Goal: Task Accomplishment & Management: Use online tool/utility

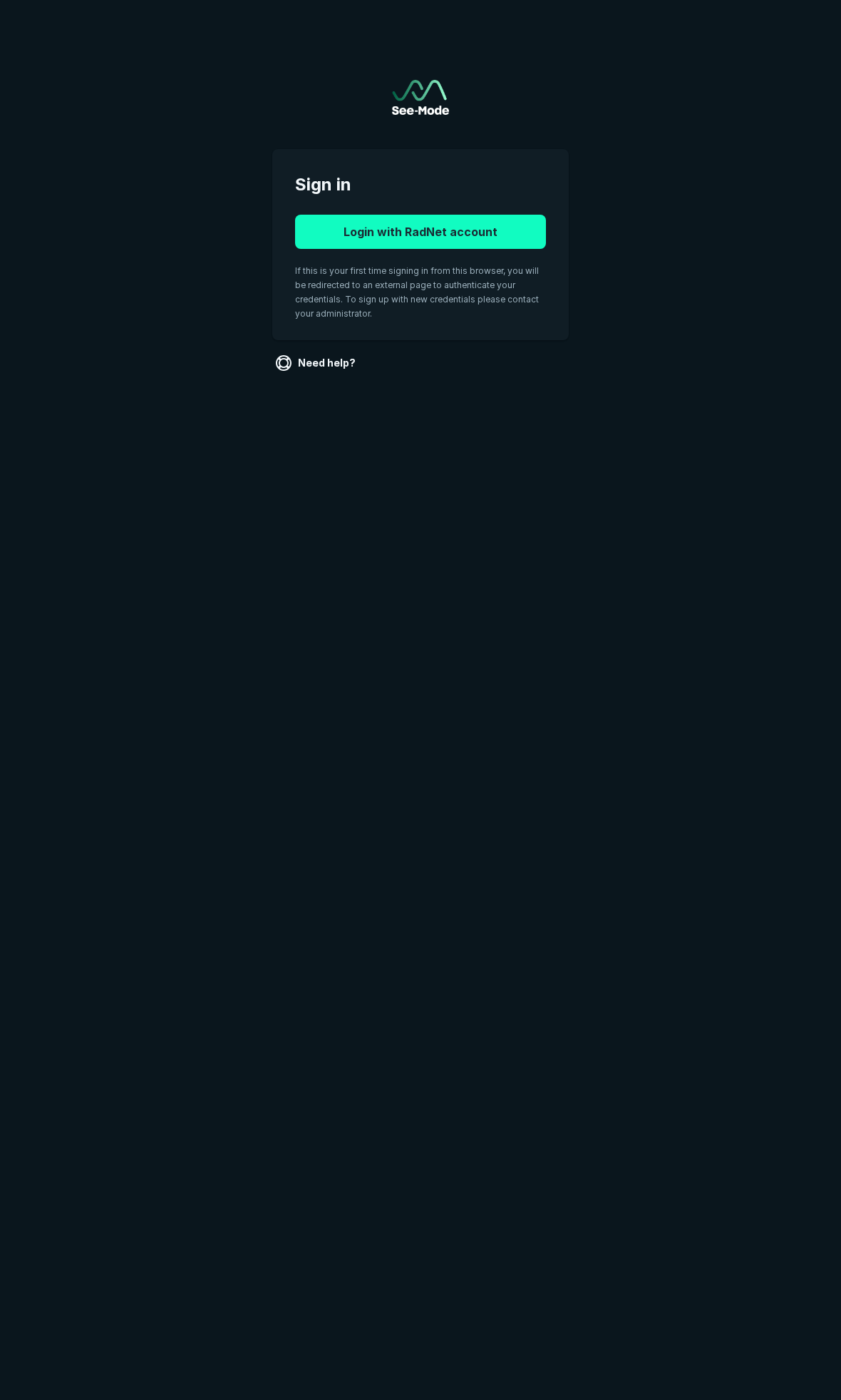
click at [379, 242] on button "Login with RadNet account" at bounding box center [420, 231] width 251 height 34
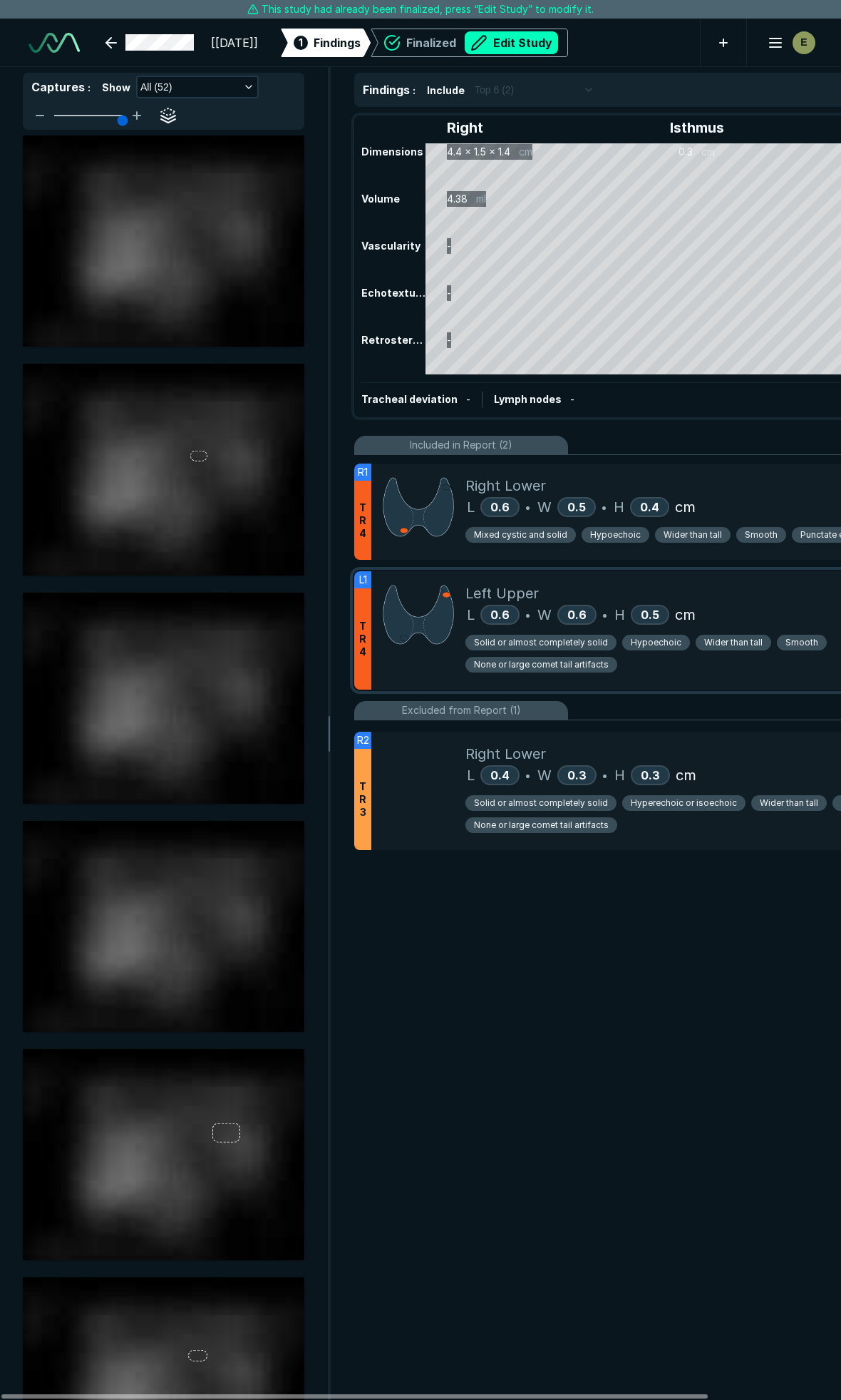
scroll to position [7801, 5617]
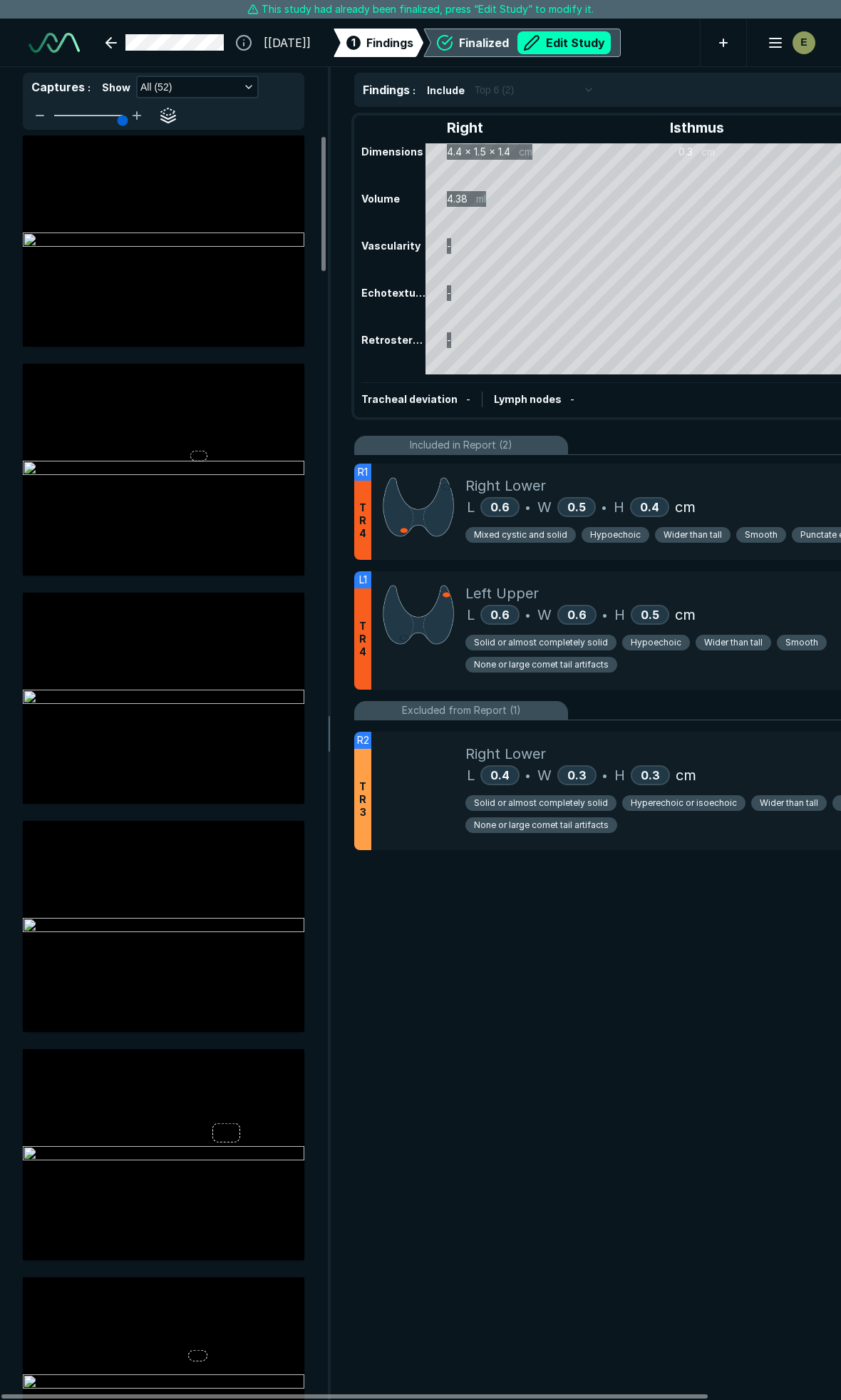
click at [545, 38] on div "Finalized Edit Study" at bounding box center [535, 43] width 152 height 23
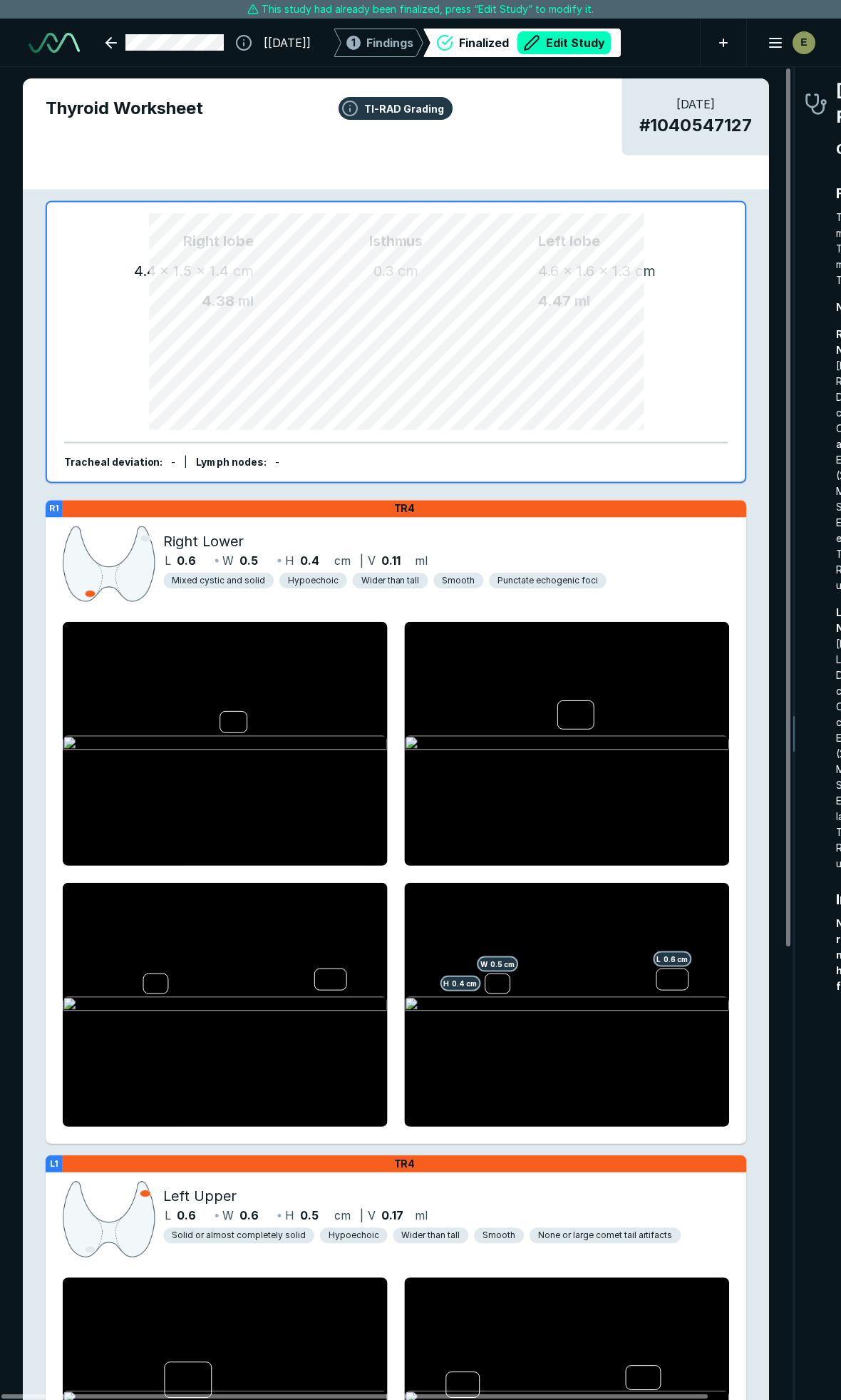
scroll to position [7687, 5168]
click at [590, 36] on button "Edit Study" at bounding box center [564, 43] width 93 height 23
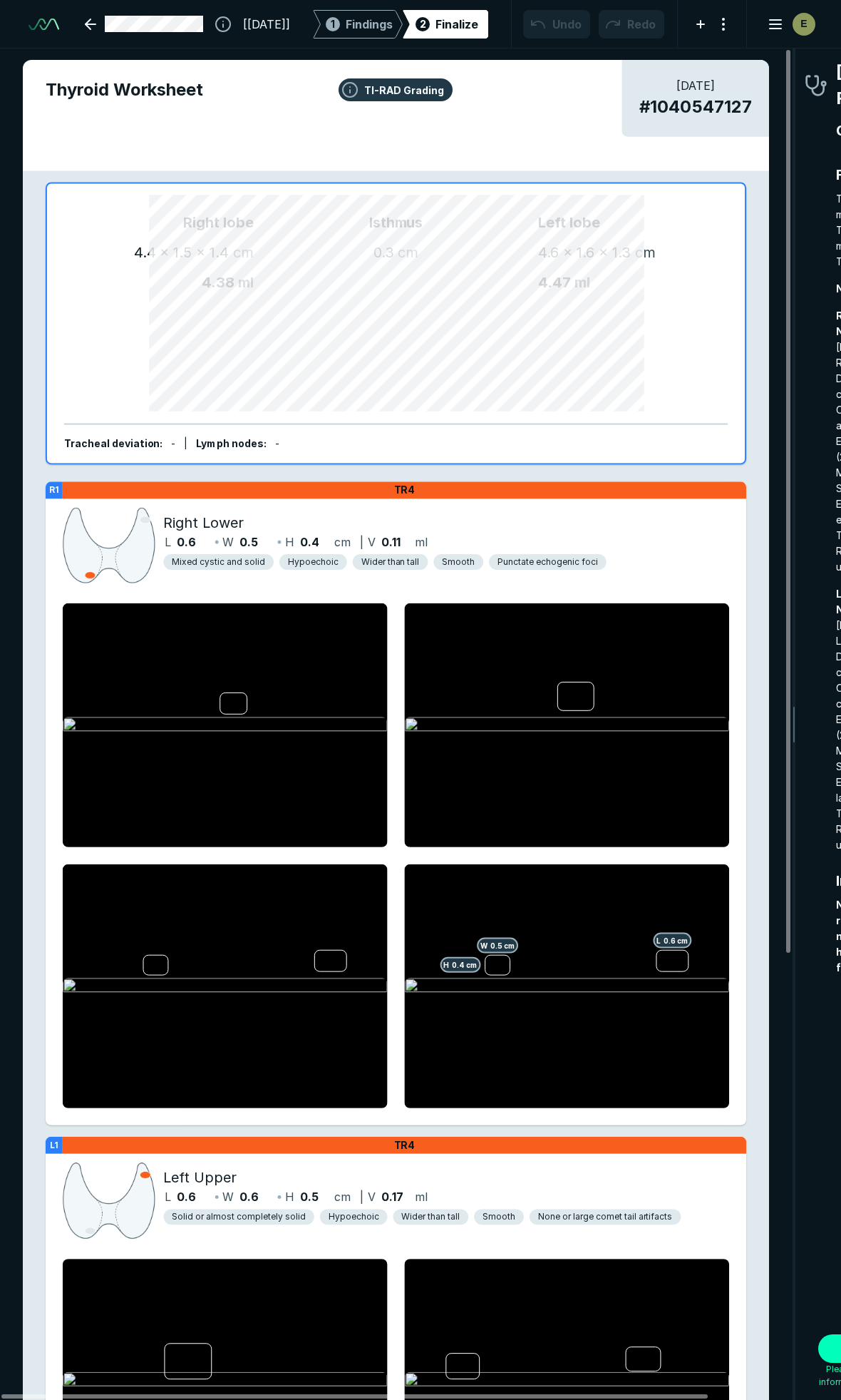
scroll to position [7885, 5617]
click at [366, 17] on span "Findings" at bounding box center [369, 24] width 47 height 17
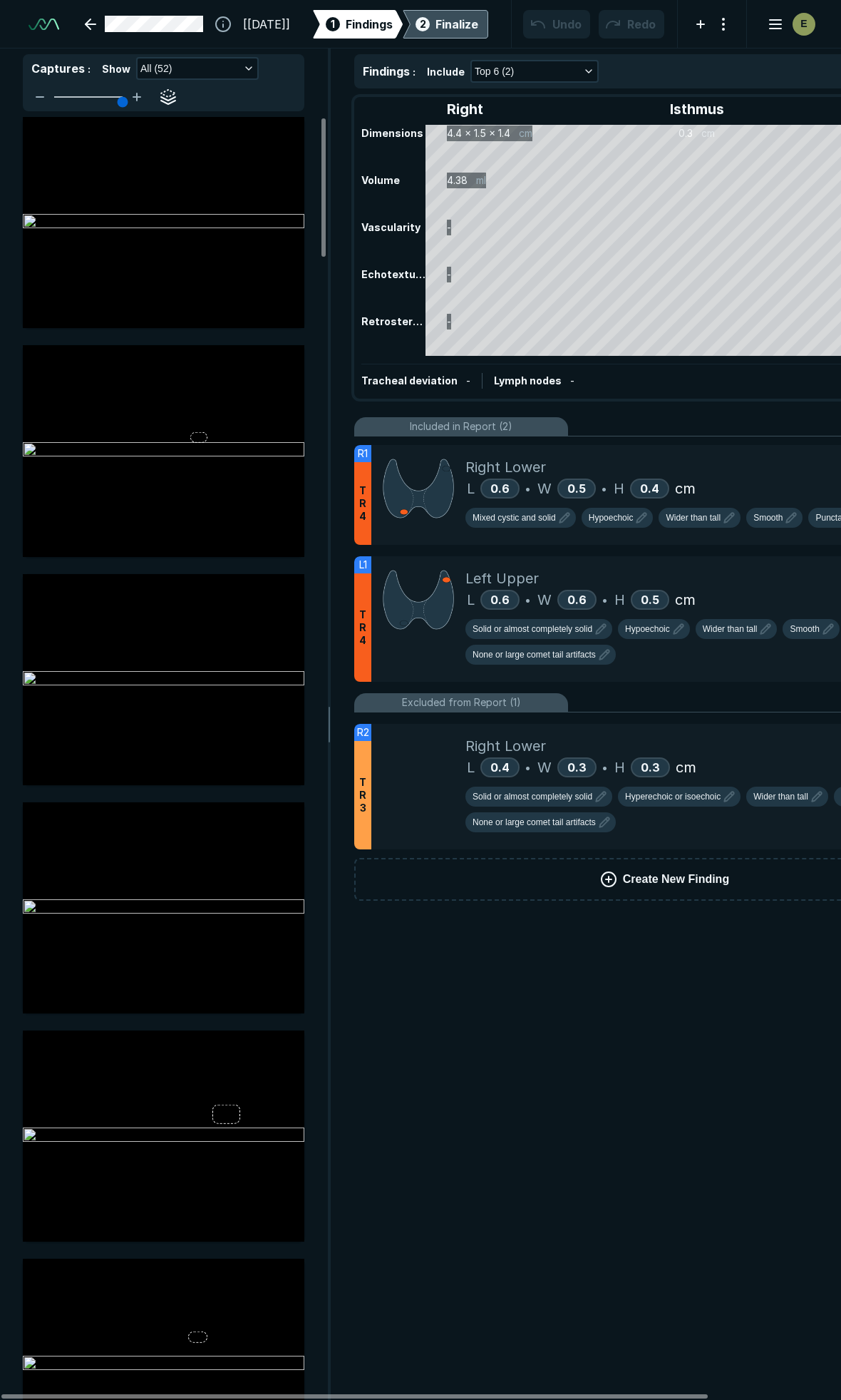
scroll to position [5488, 4602]
click at [635, 519] on icon "button" at bounding box center [641, 517] width 17 height 17
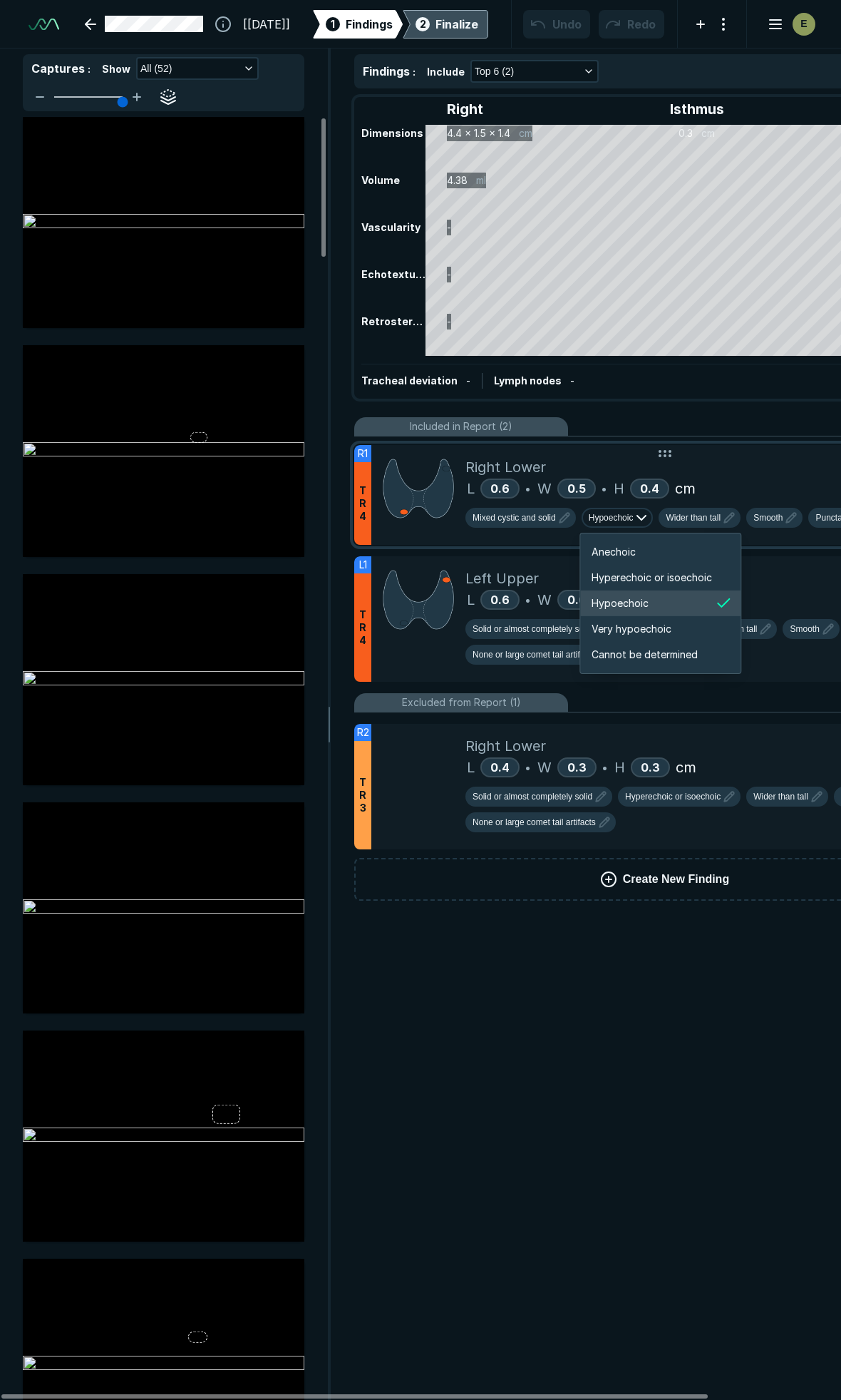
scroll to position [2379, 2554]
click at [759, 467] on div "Right Lower" at bounding box center [714, 467] width 498 height 22
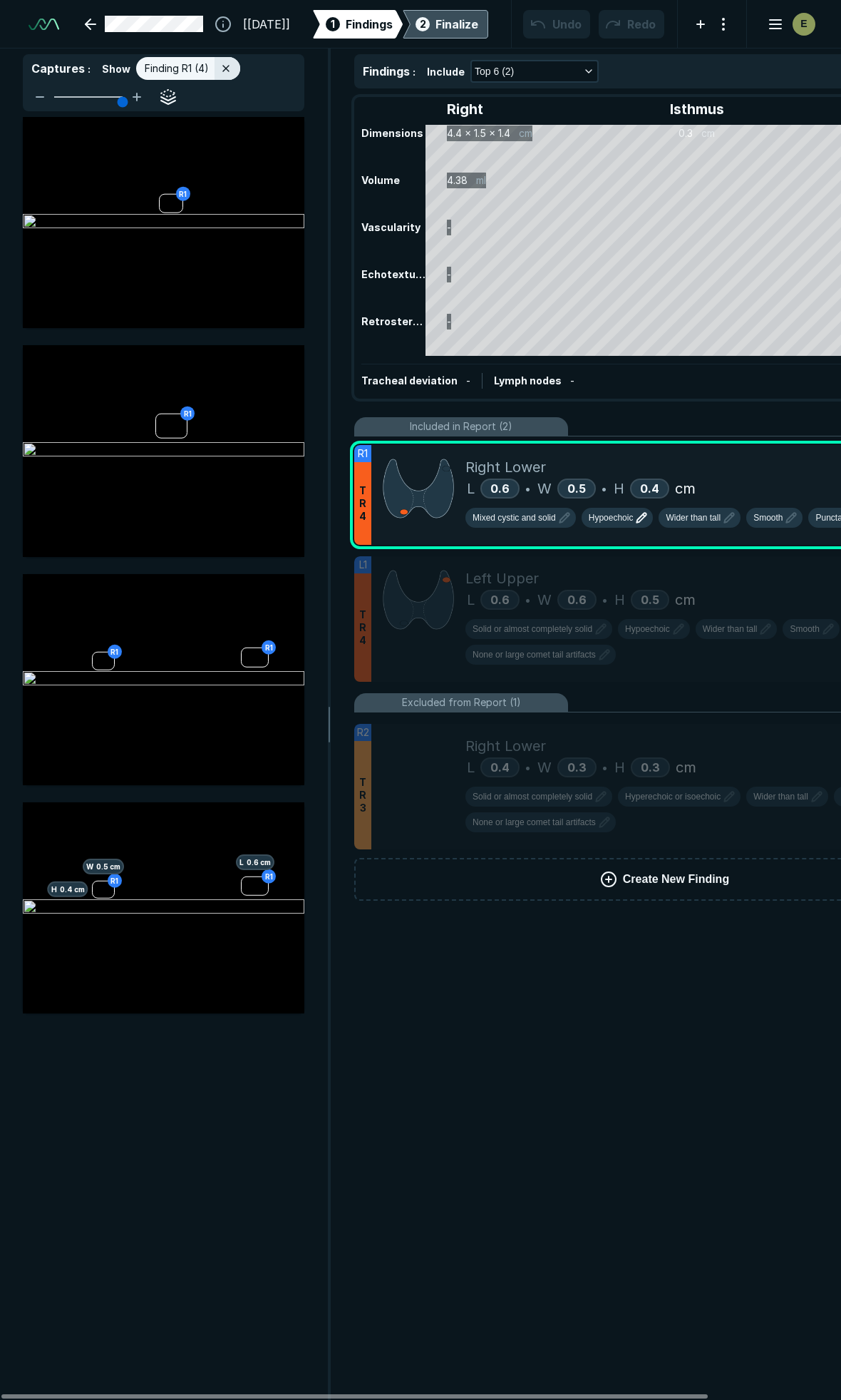
scroll to position [7451, 3075]
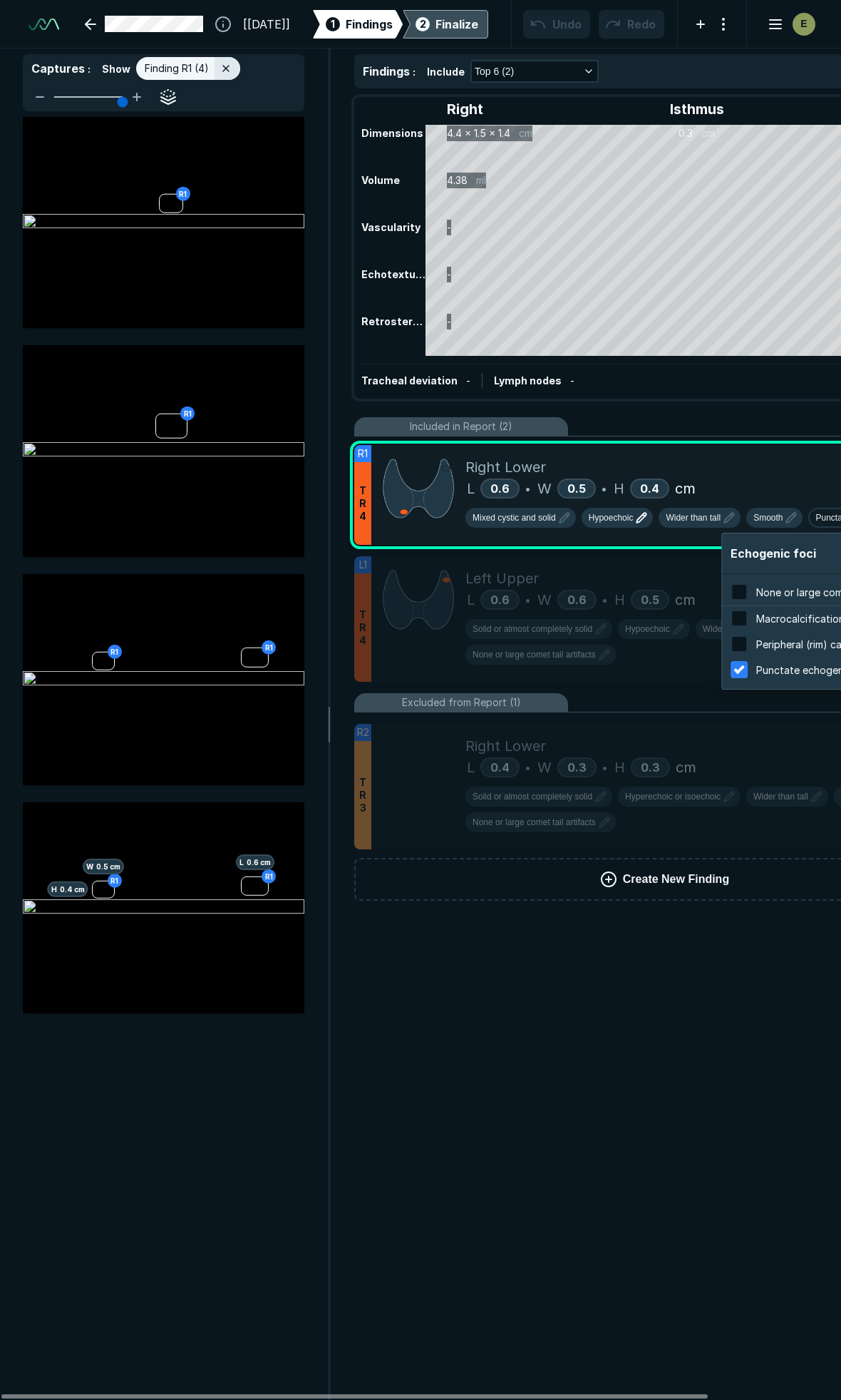
scroll to position [2292, 2718]
click at [767, 585] on div "None or large comet tail artifacts" at bounding box center [835, 592] width 158 height 16
checkbox input "true"
checkbox input "false"
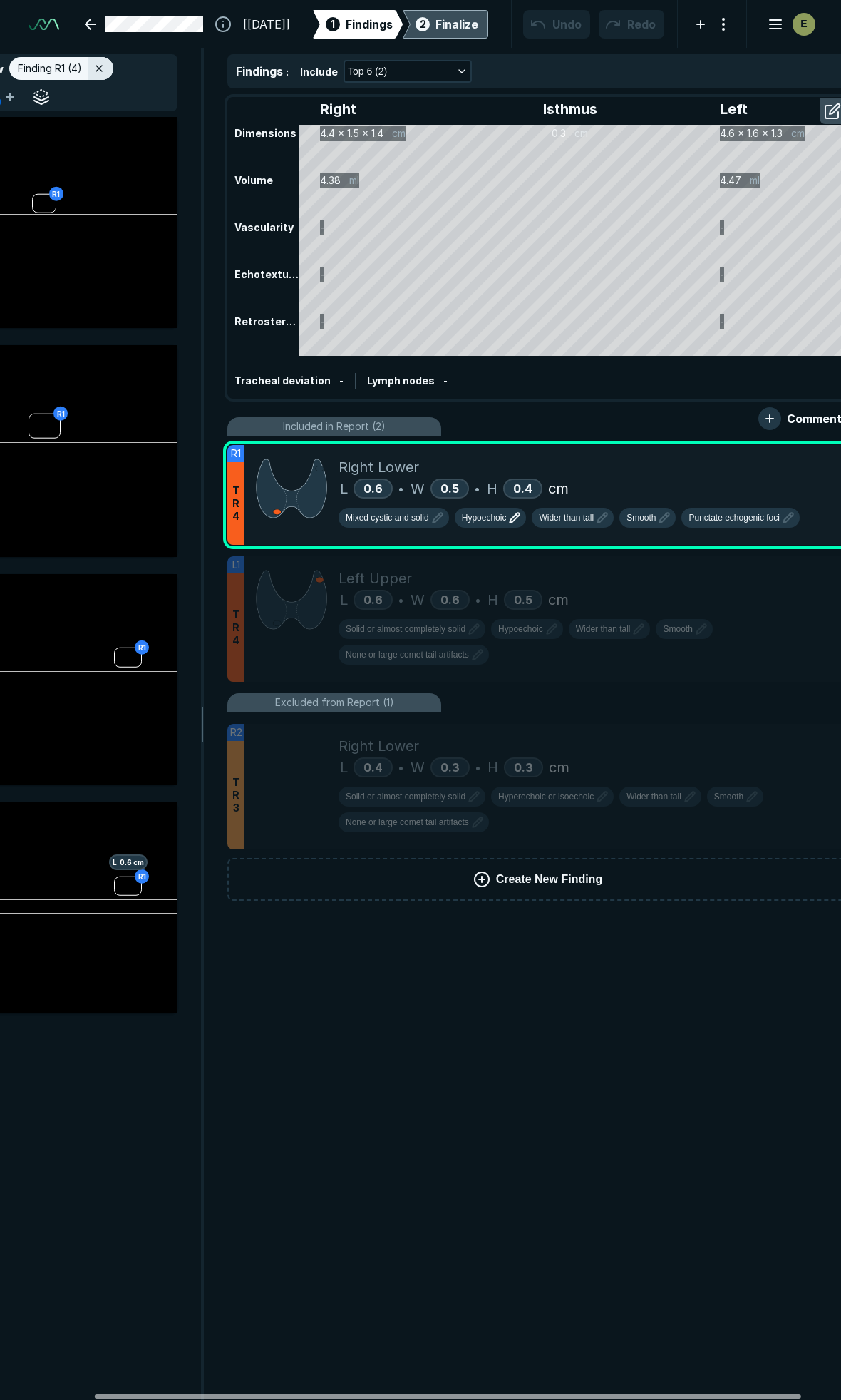
scroll to position [0, 157]
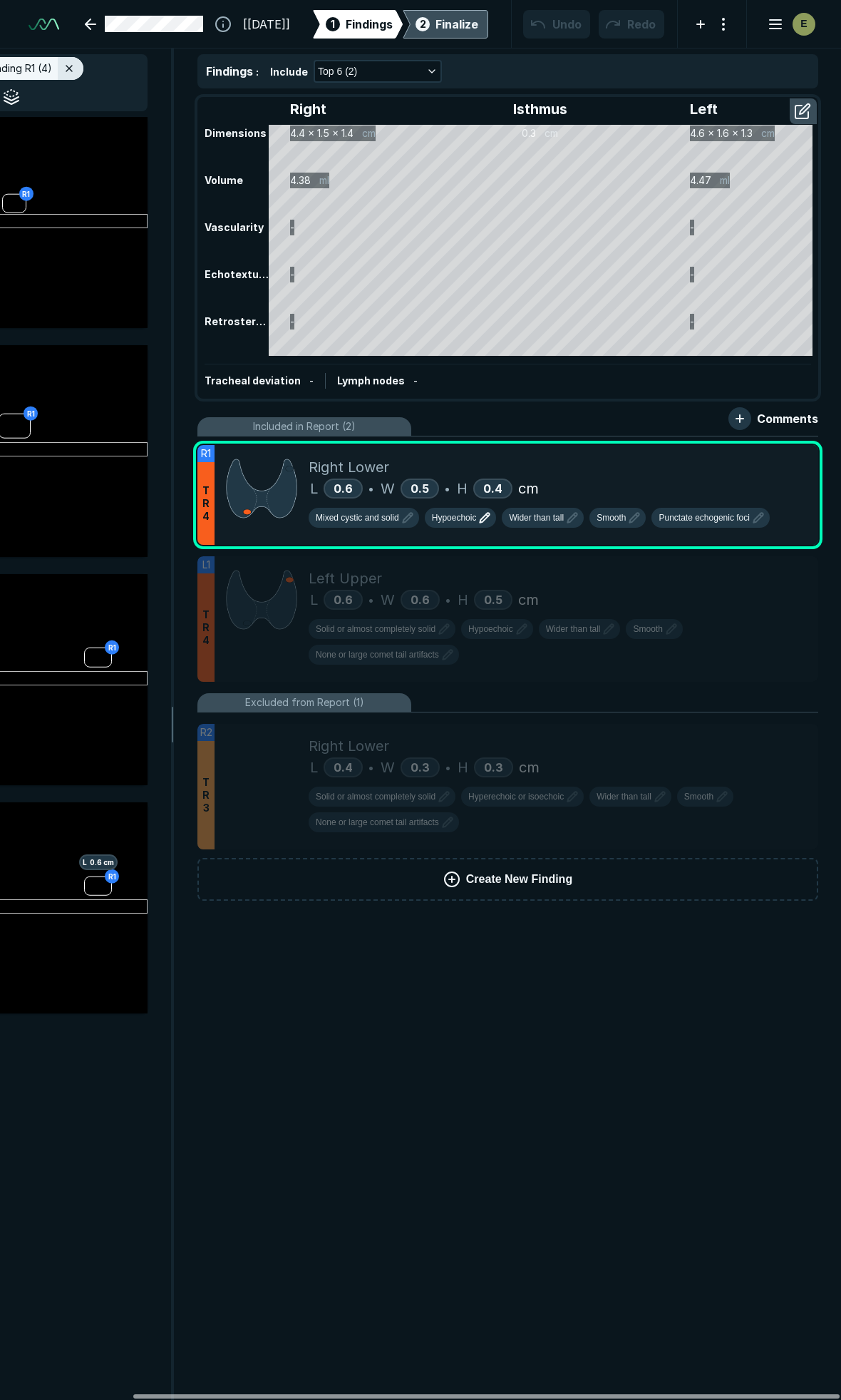
drag, startPoint x: 504, startPoint y: 1395, endPoint x: 659, endPoint y: 1399, distance: 155.1
click at [653, 1398] on div at bounding box center [486, 1396] width 706 height 4
click at [760, 515] on icon "button" at bounding box center [761, 515] width 2 height 2
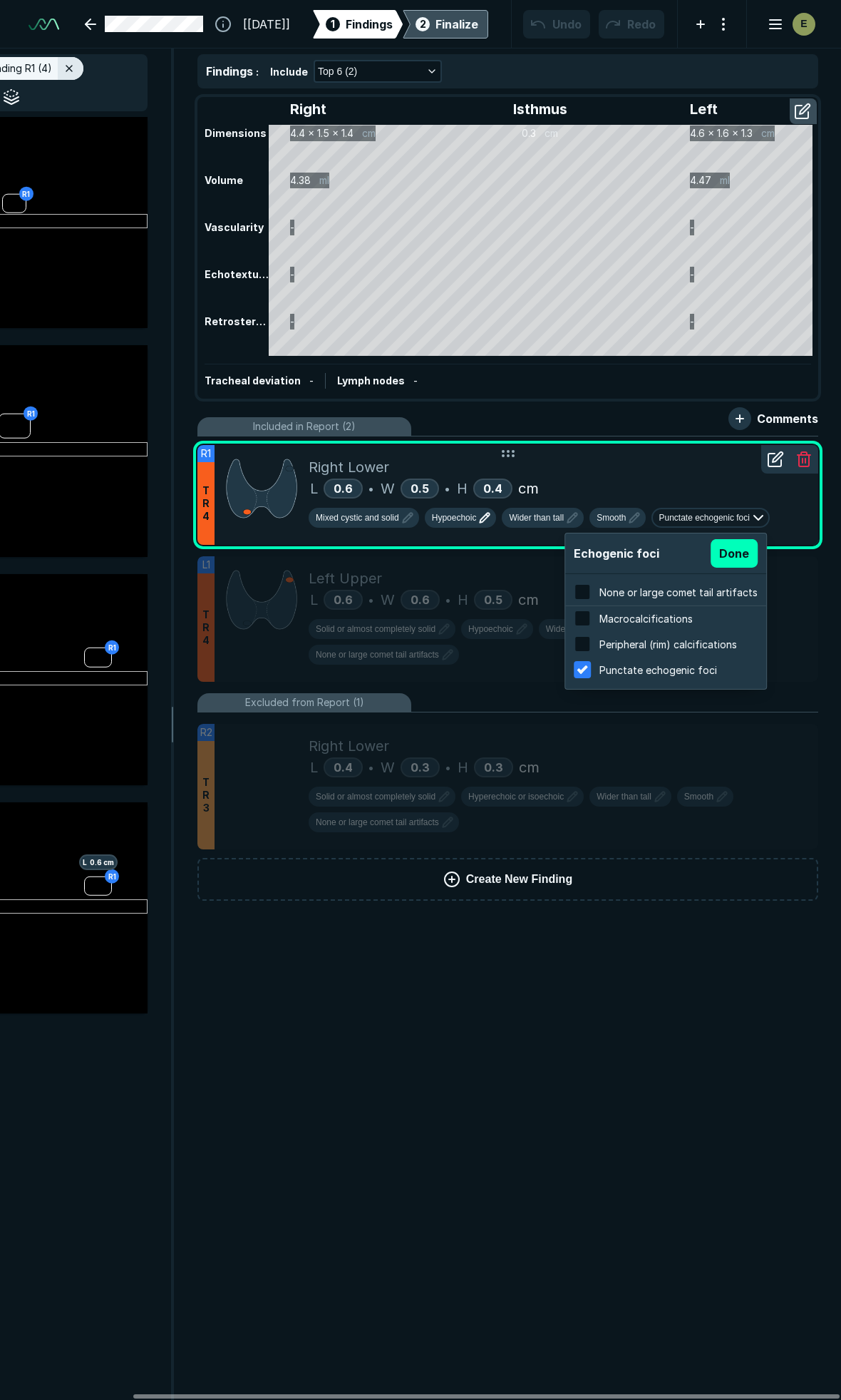
scroll to position [2292, 2718]
click at [634, 587] on span "None or large comet tail artifacts" at bounding box center [678, 592] width 158 height 12
checkbox input "true"
checkbox input "false"
click at [711, 548] on button "Done" at bounding box center [733, 554] width 47 height 28
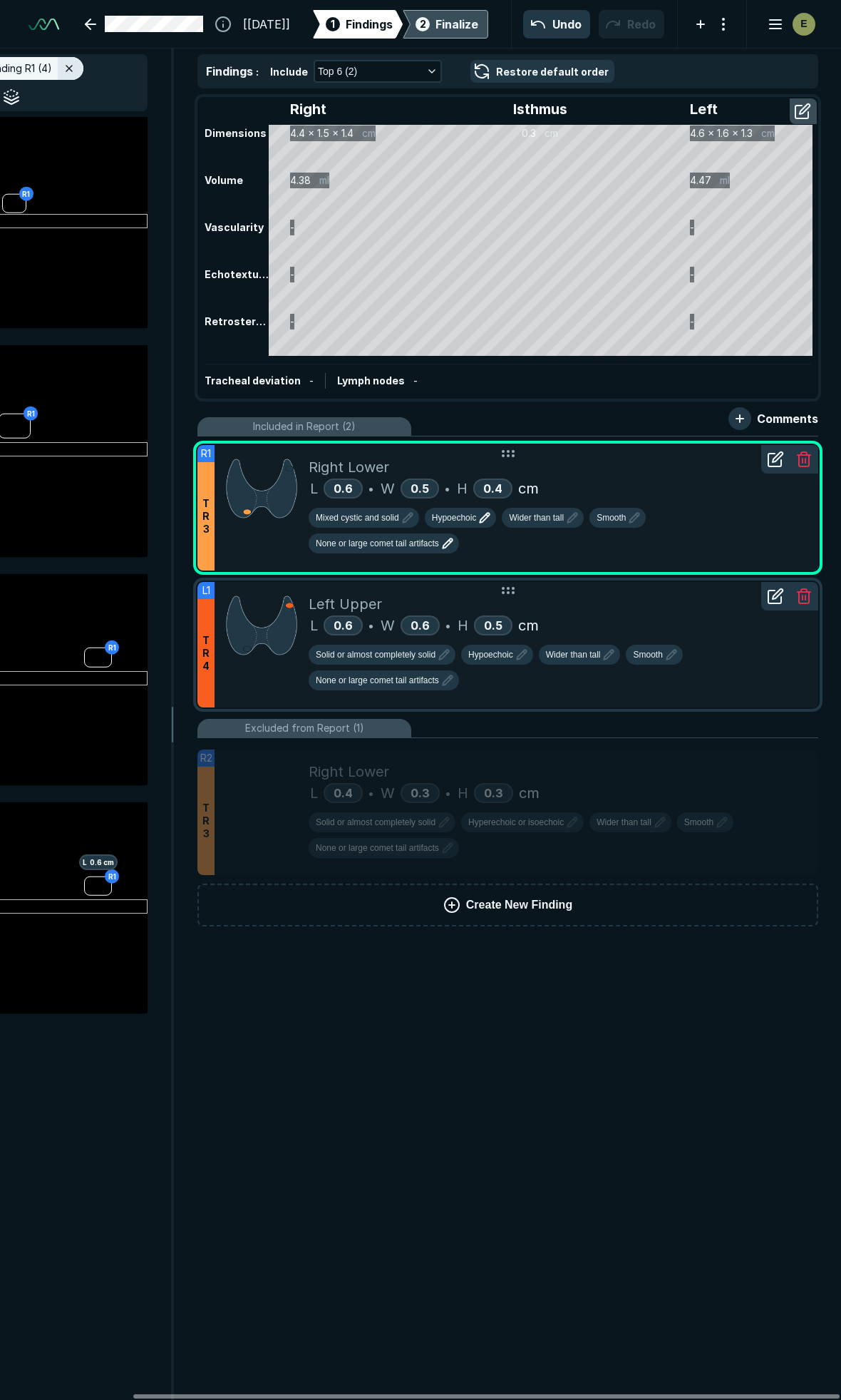
click at [688, 615] on div "L 0.6 • W 0.6 • H 0.5 cm" at bounding box center [557, 626] width 498 height 22
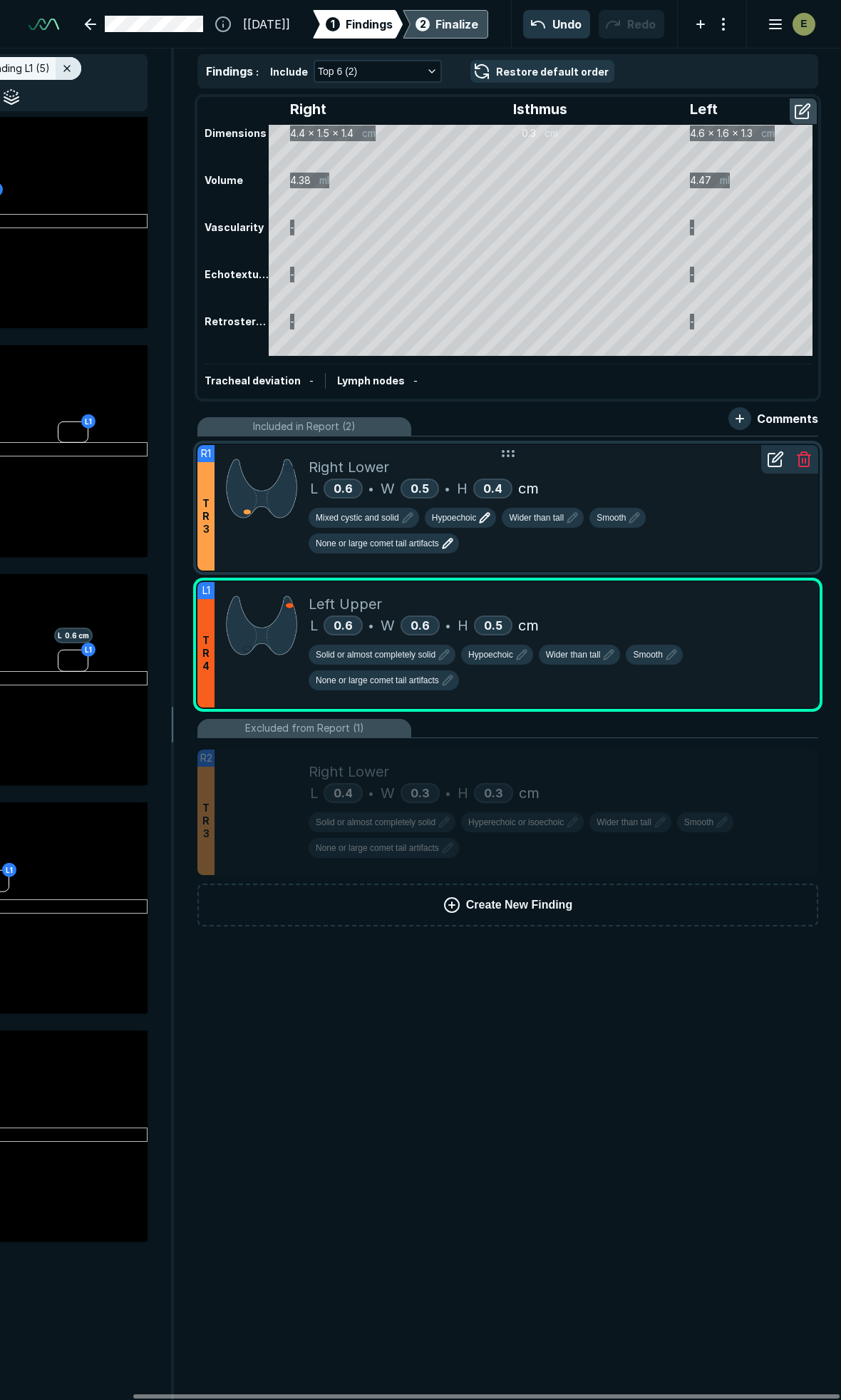
click at [725, 479] on div "L 0.6 • W 0.5 • H 0.4 cm" at bounding box center [557, 488] width 498 height 22
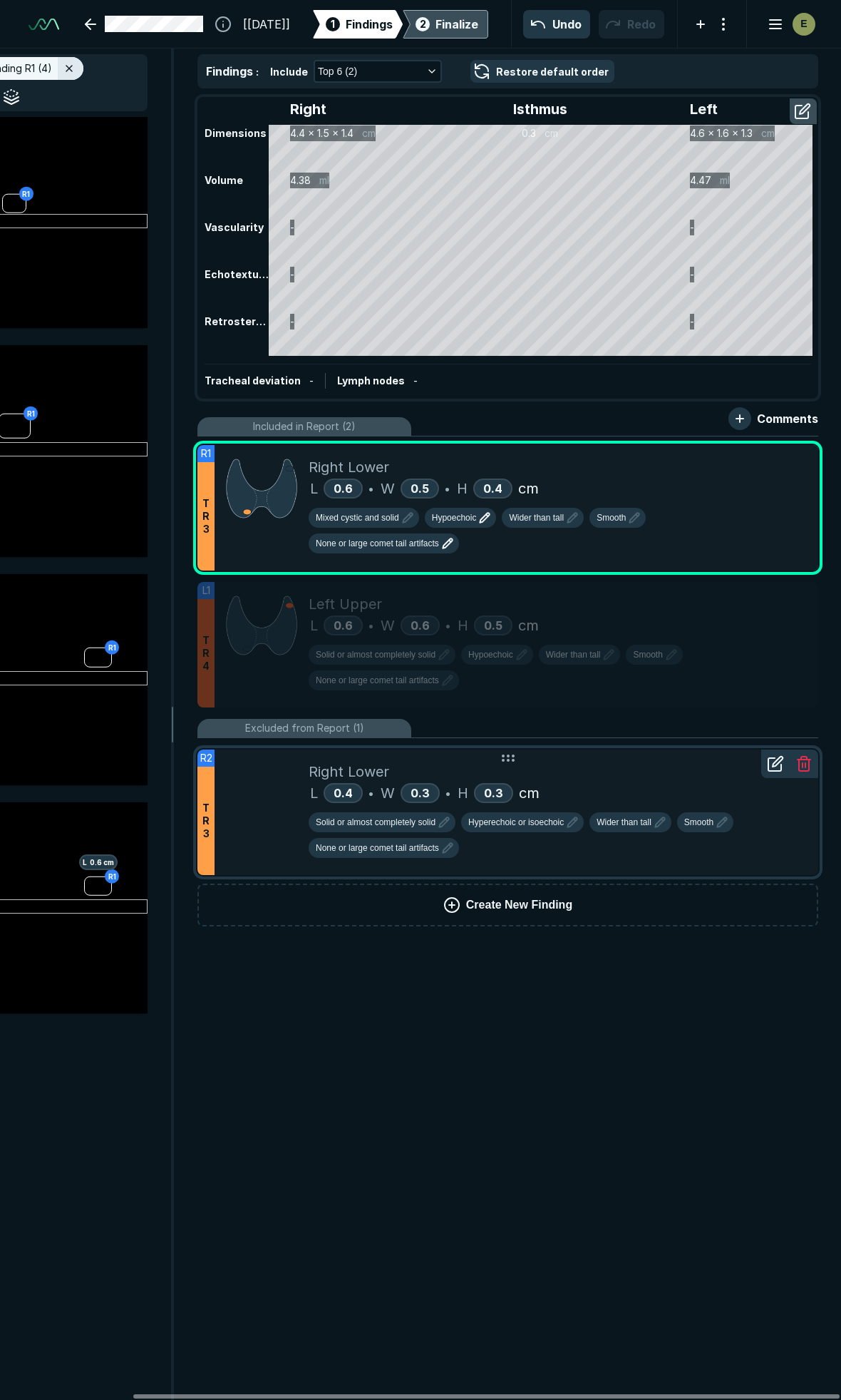
click at [667, 783] on div "L 0.4 • W 0.3 • H 0.3 cm" at bounding box center [557, 793] width 498 height 22
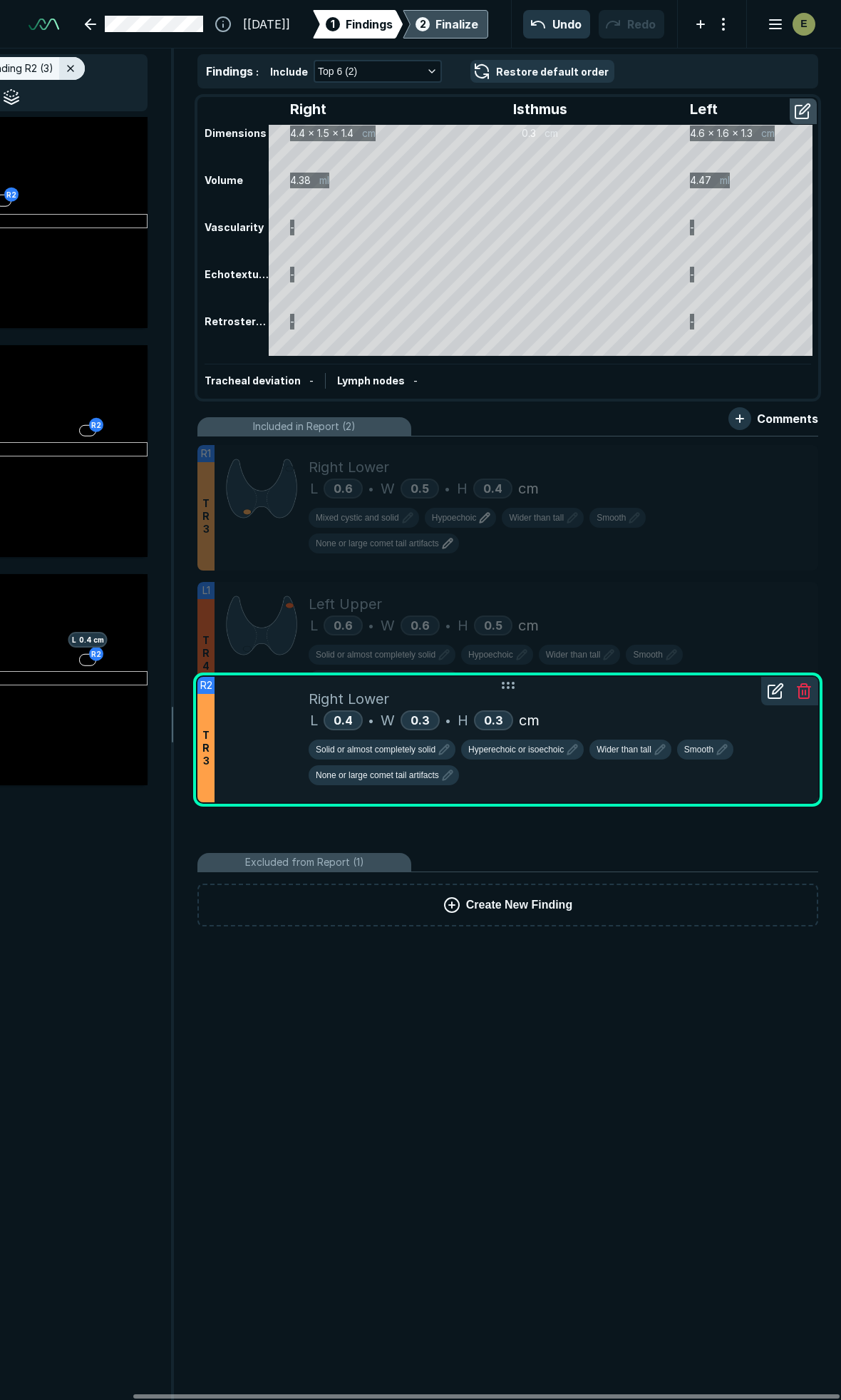
drag, startPoint x: 514, startPoint y: 741, endPoint x: 555, endPoint y: 667, distance: 84.6
click at [555, 688] on div "Right Lower" at bounding box center [557, 699] width 498 height 22
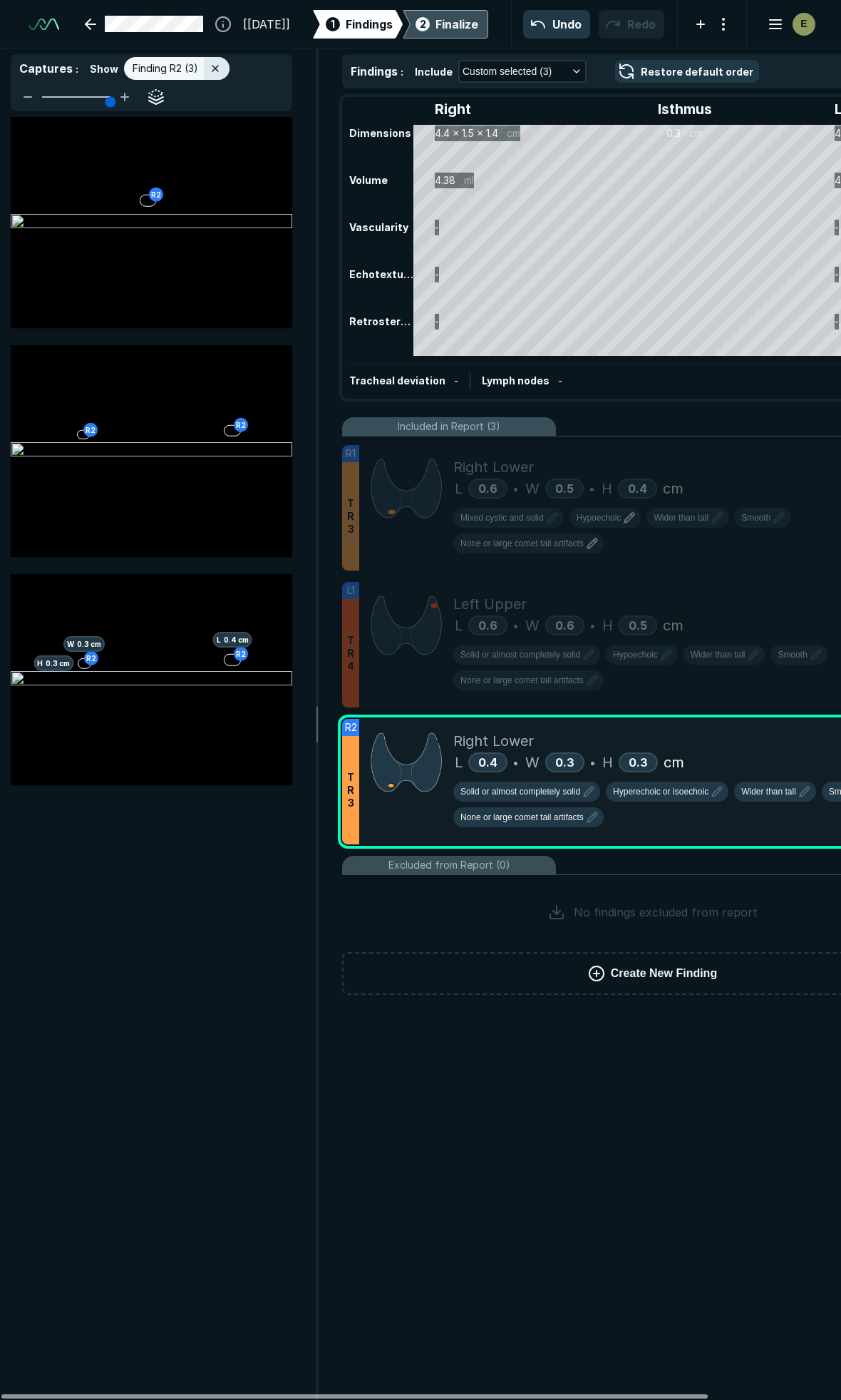
scroll to position [0, 0]
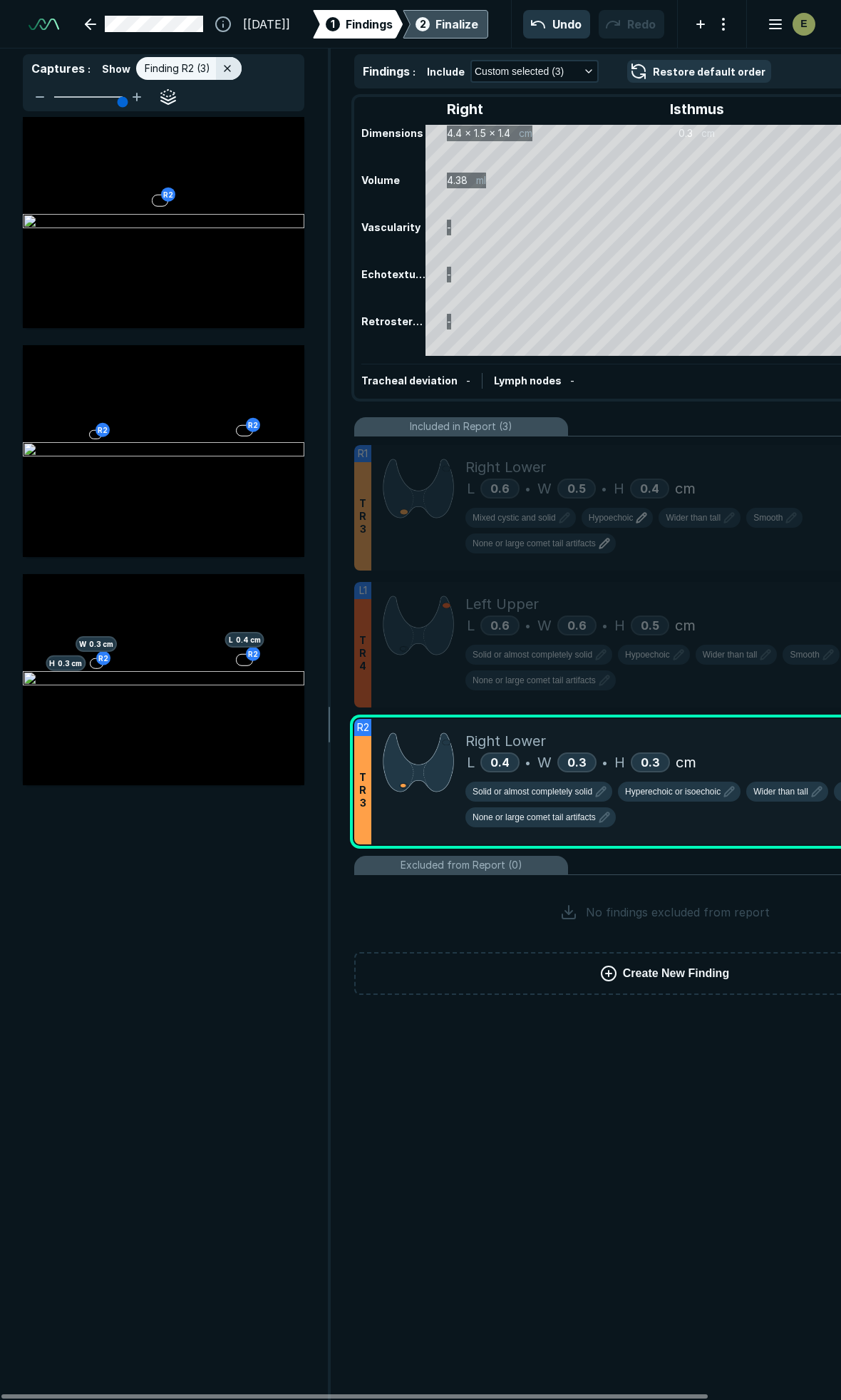
drag, startPoint x: 350, startPoint y: 1395, endPoint x: 147, endPoint y: 1369, distance: 204.7
click at [146, 1394] on div at bounding box center [355, 1396] width 706 height 4
click at [730, 719] on div "Right Lower L 0.4 • W 0.3 • H 0.3 cm Solid or almost completely solid Hyperecho…" at bounding box center [714, 782] width 498 height 126
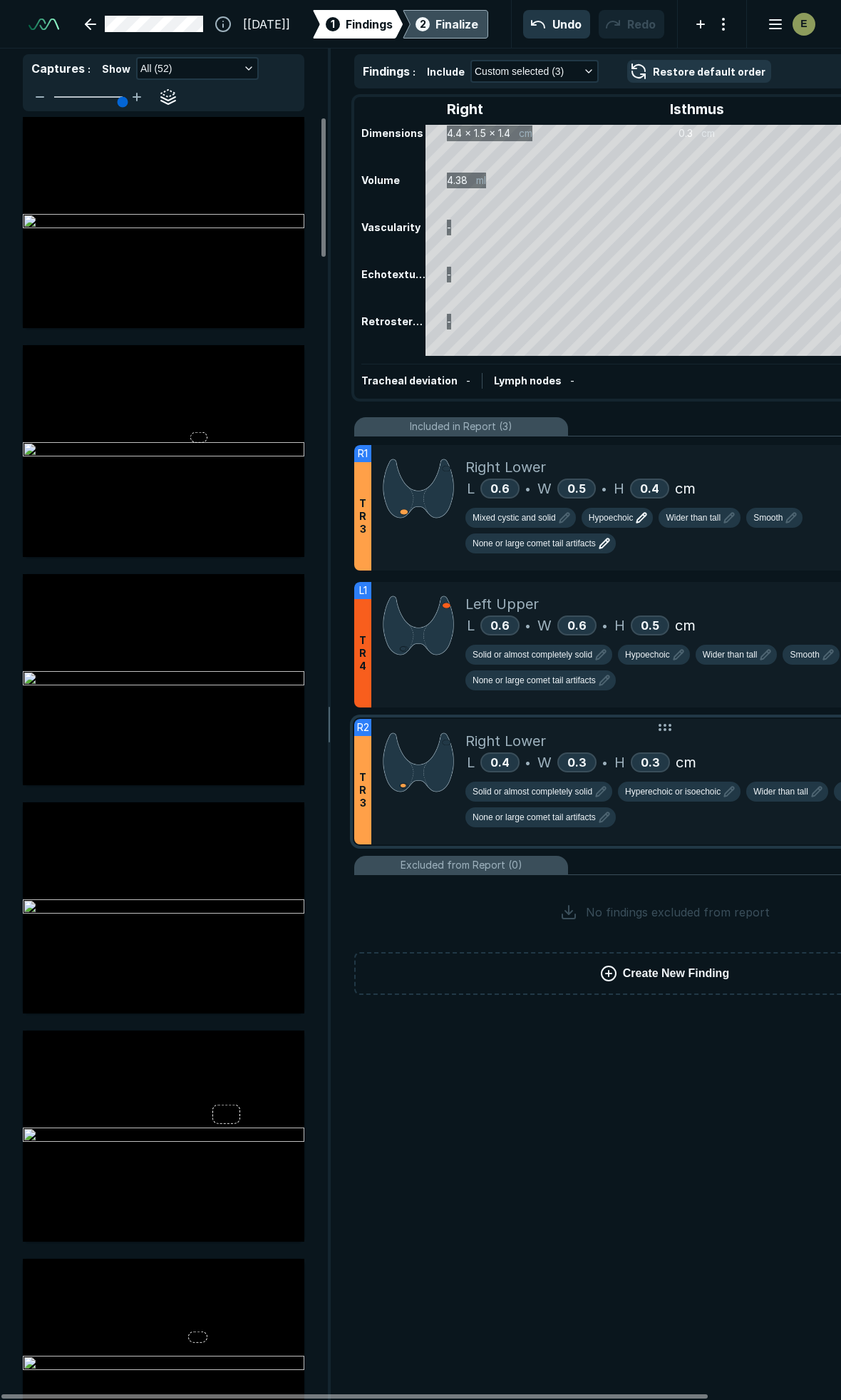
scroll to position [7451, 3075]
click at [722, 731] on div "Right Lower" at bounding box center [714, 741] width 498 height 22
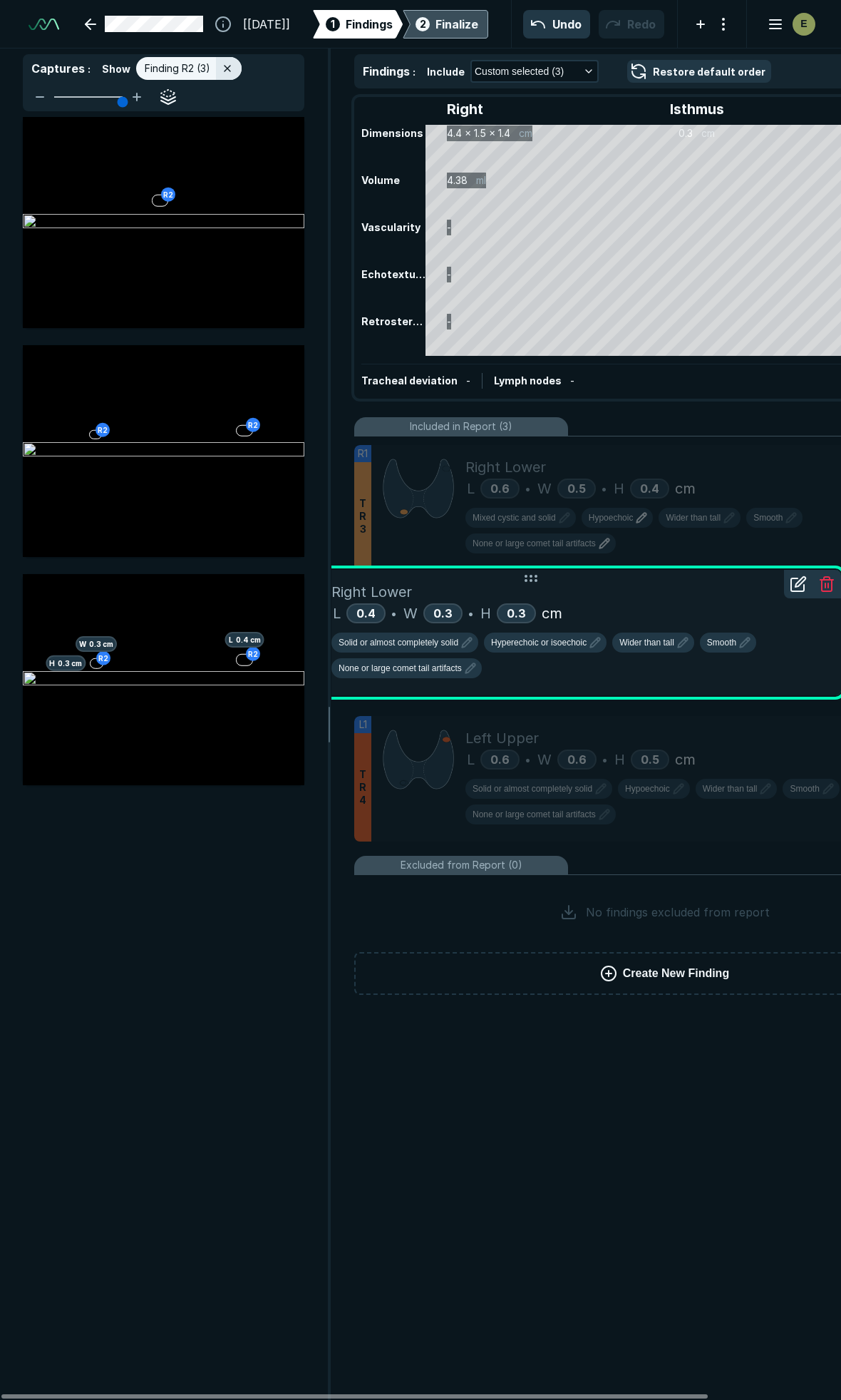
drag, startPoint x: 657, startPoint y: 702, endPoint x: 663, endPoint y: 556, distance: 146.1
click at [663, 570] on div "R2 T R 3 Right Lower L 0.4 • W 0.3 • H 0.3 cm Solid or almost completely solid …" at bounding box center [530, 633] width 621 height 126
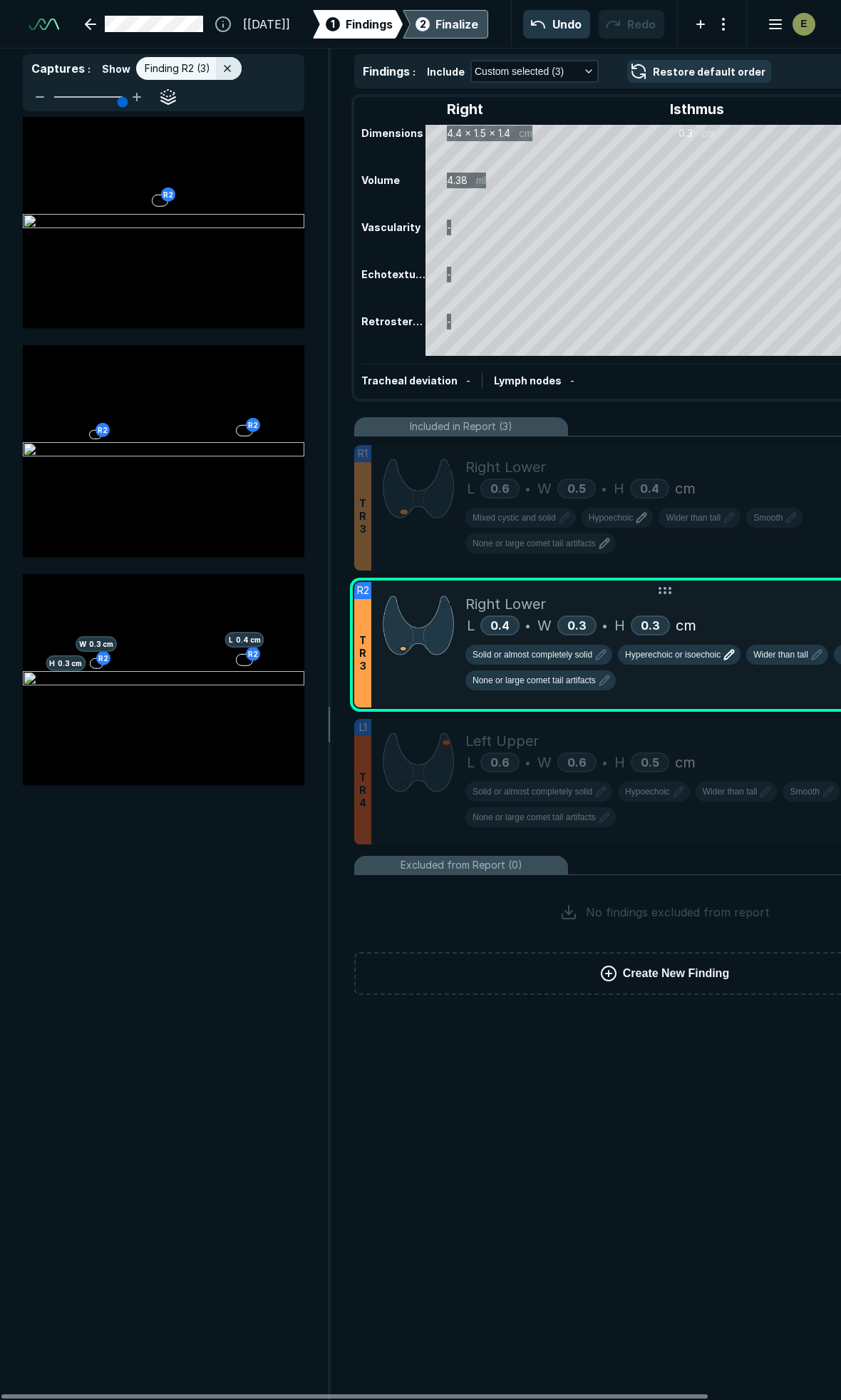
click at [709, 645] on button "Hyperechoic or isoechoic" at bounding box center [679, 654] width 122 height 20
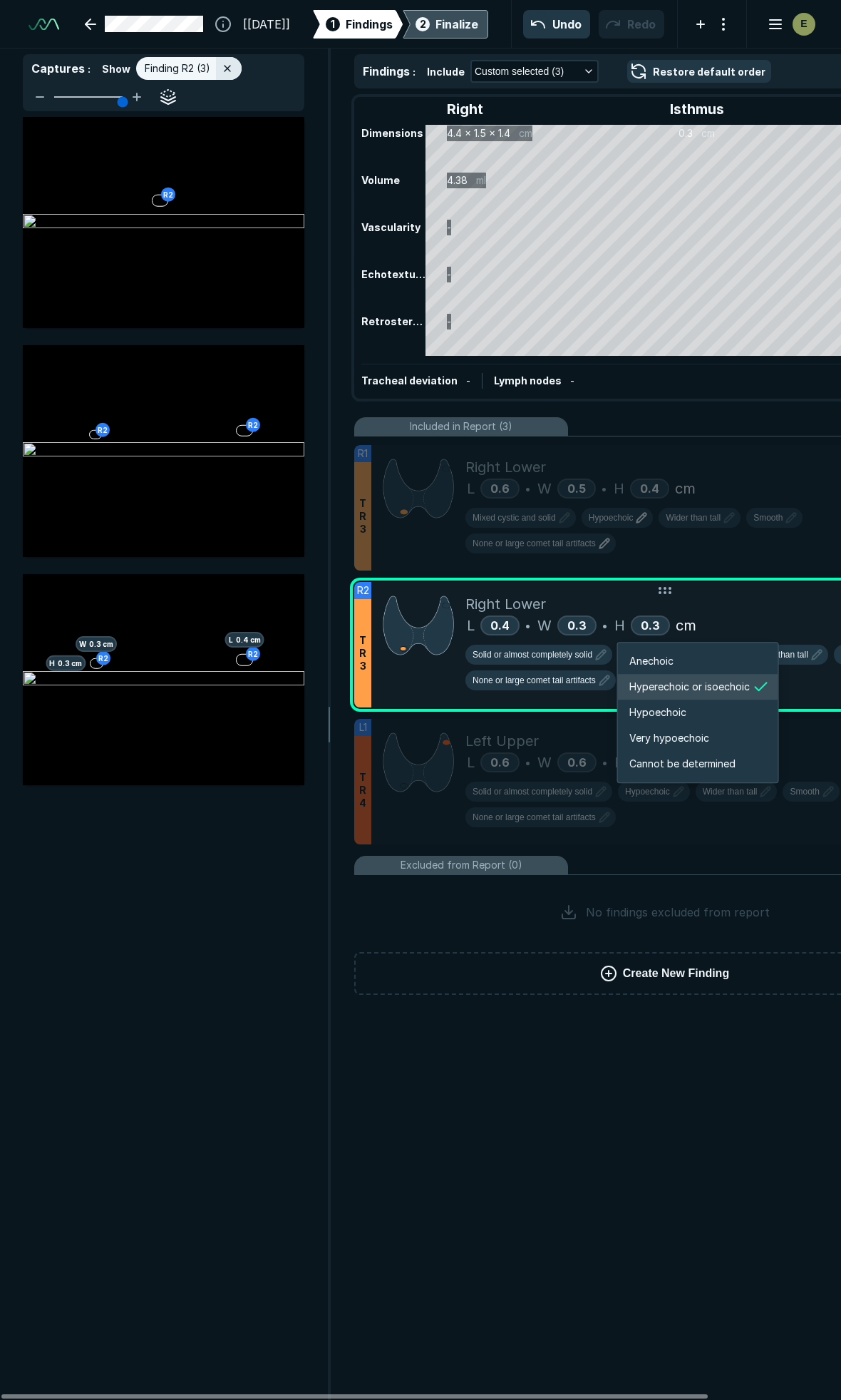
scroll to position [2379, 2554]
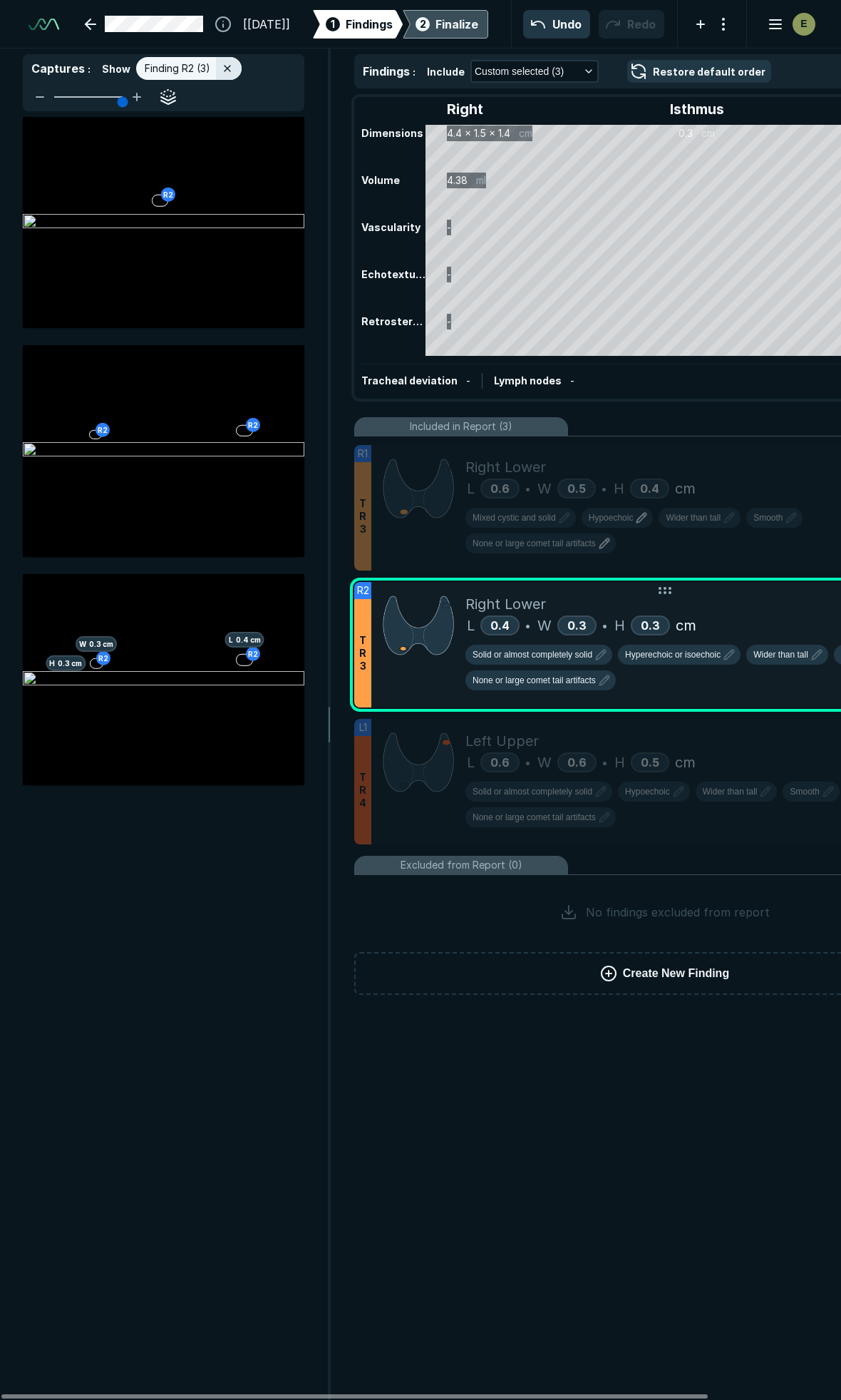
click at [762, 593] on div "Right Lower" at bounding box center [714, 604] width 498 height 22
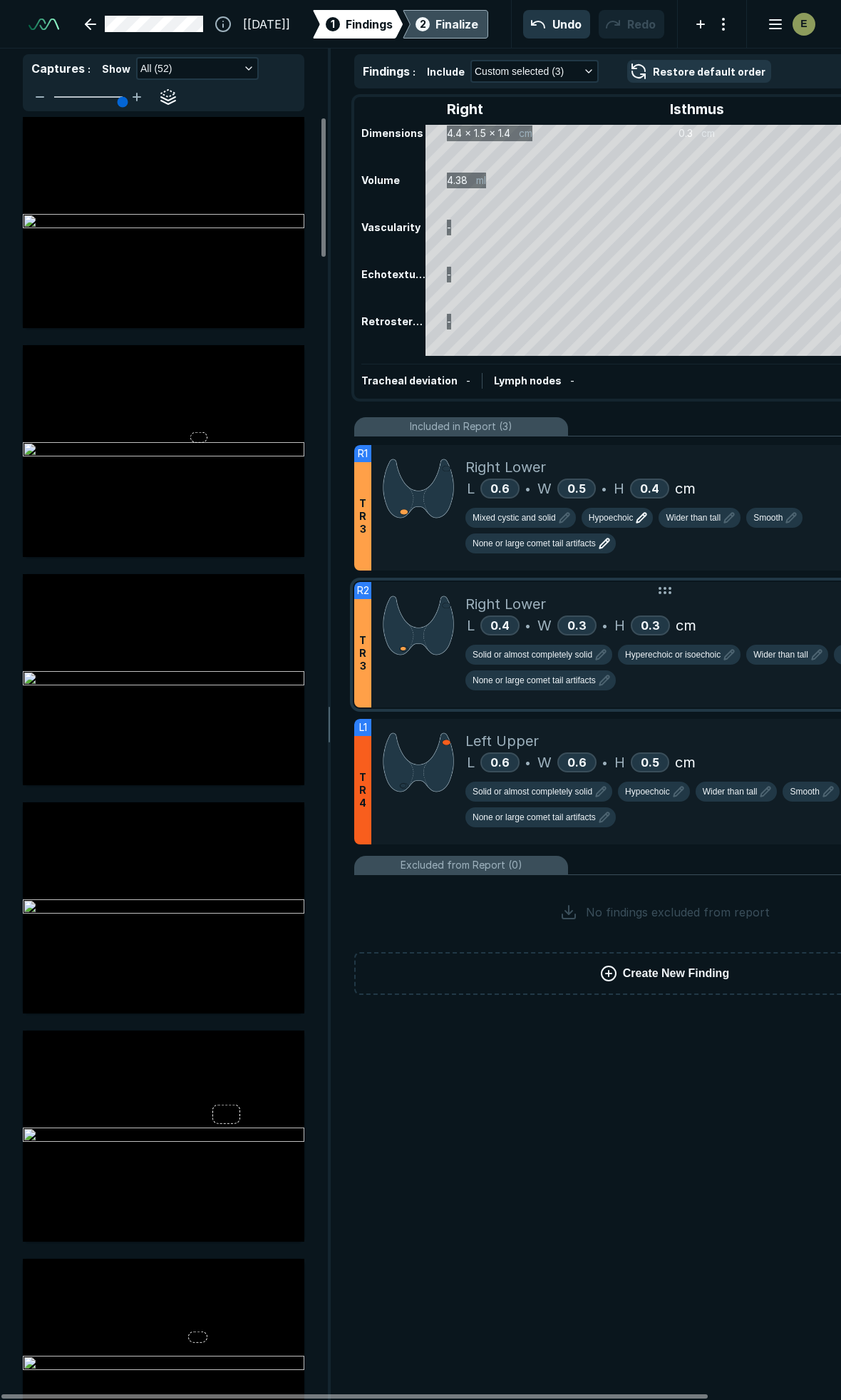
scroll to position [7451, 3075]
click at [475, 23] on div "Finalize" at bounding box center [457, 24] width 43 height 17
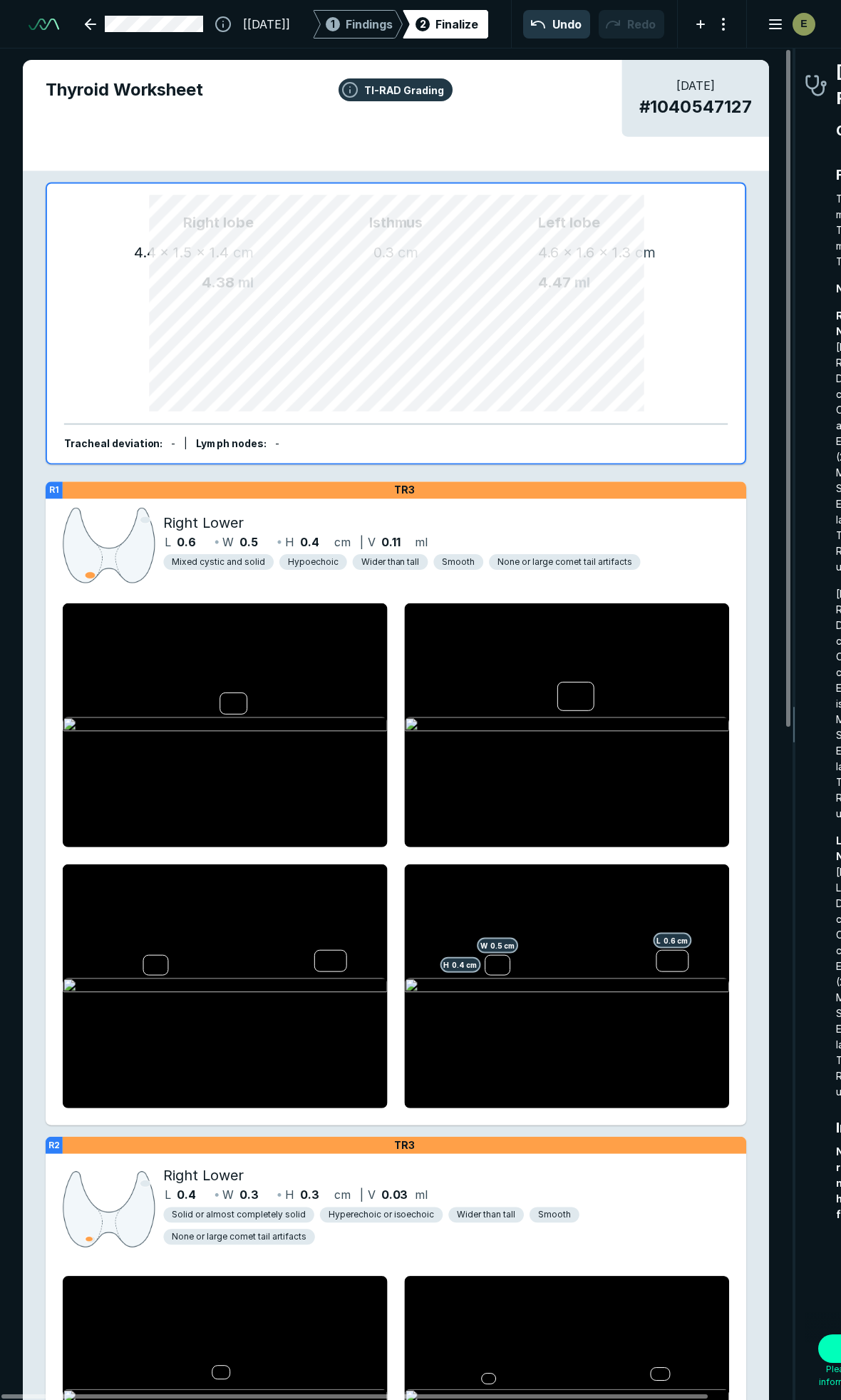
scroll to position [7833, 2575]
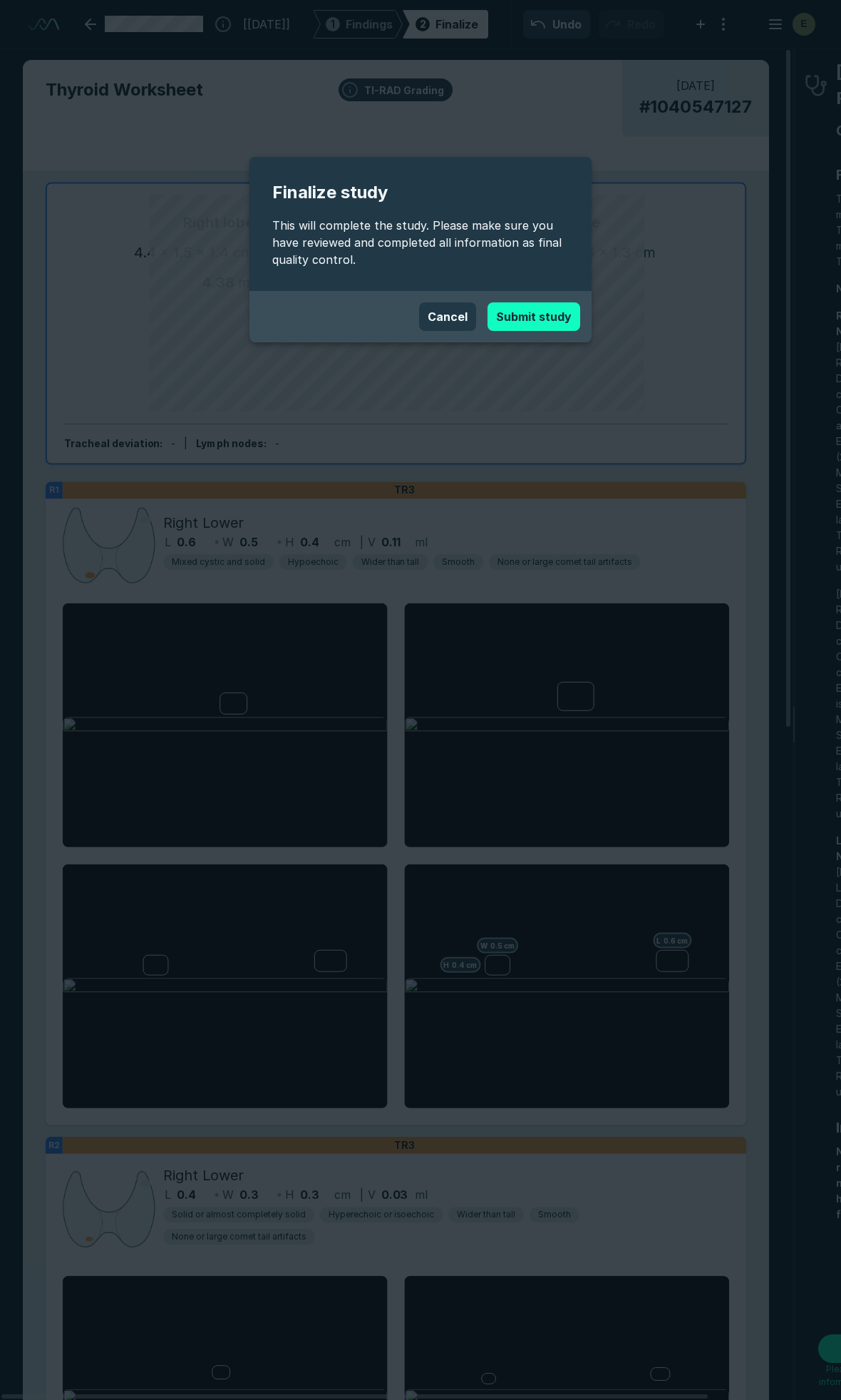
click at [553, 308] on button "Submit study" at bounding box center [534, 316] width 93 height 28
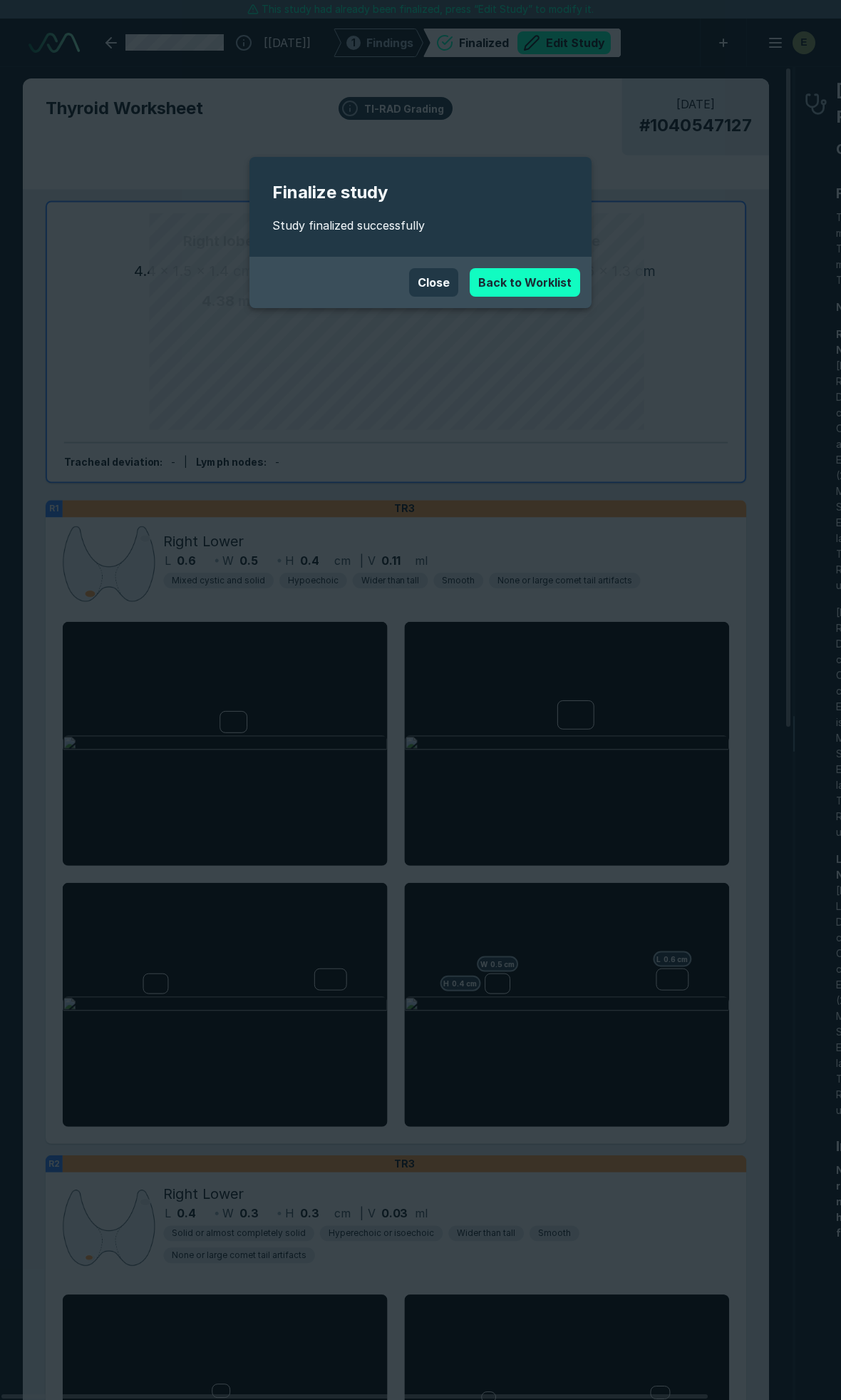
click at [512, 276] on link "Back to Worklist" at bounding box center [525, 282] width 111 height 28
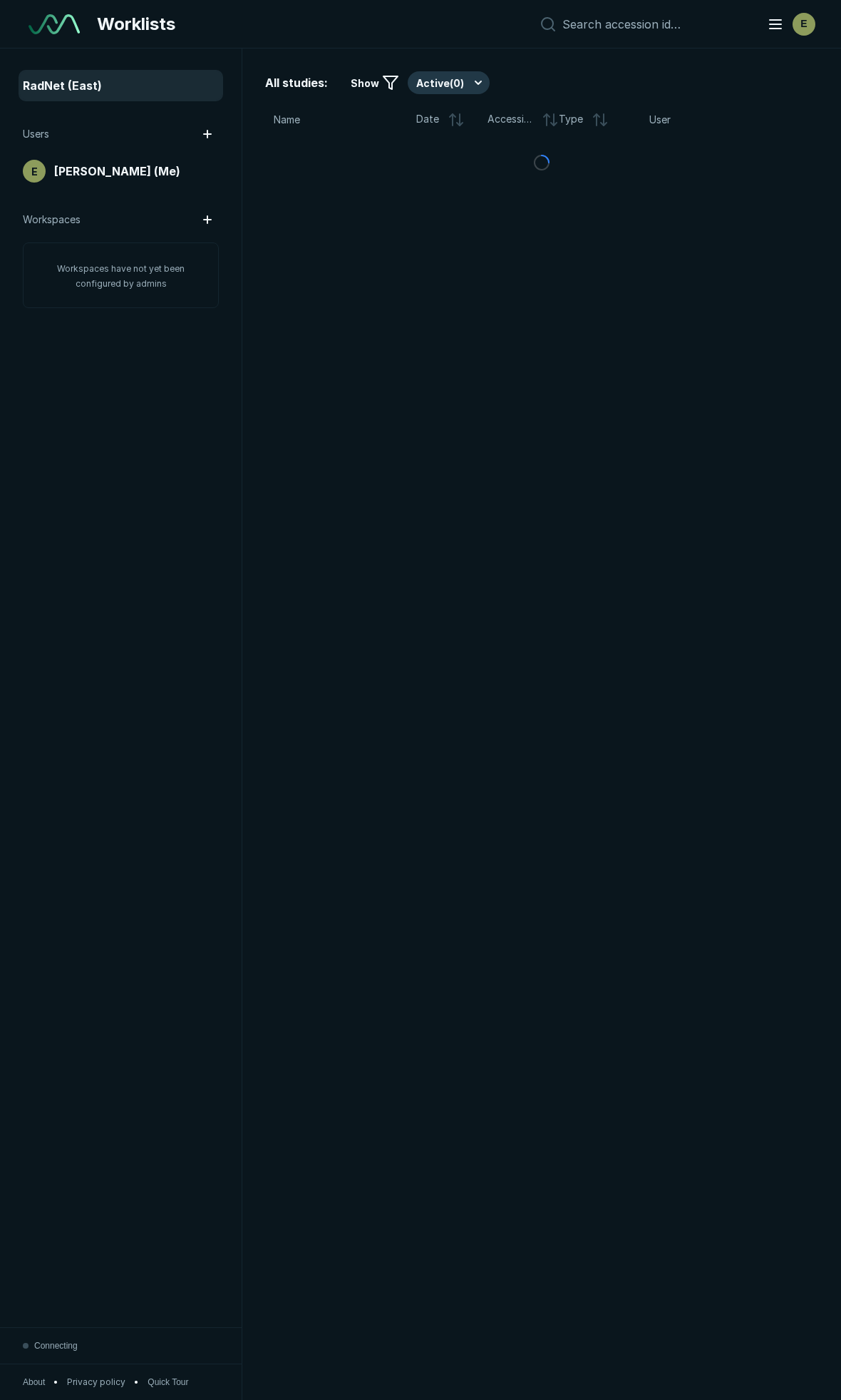
scroll to position [7656, 4298]
